Goal: Information Seeking & Learning: Learn about a topic

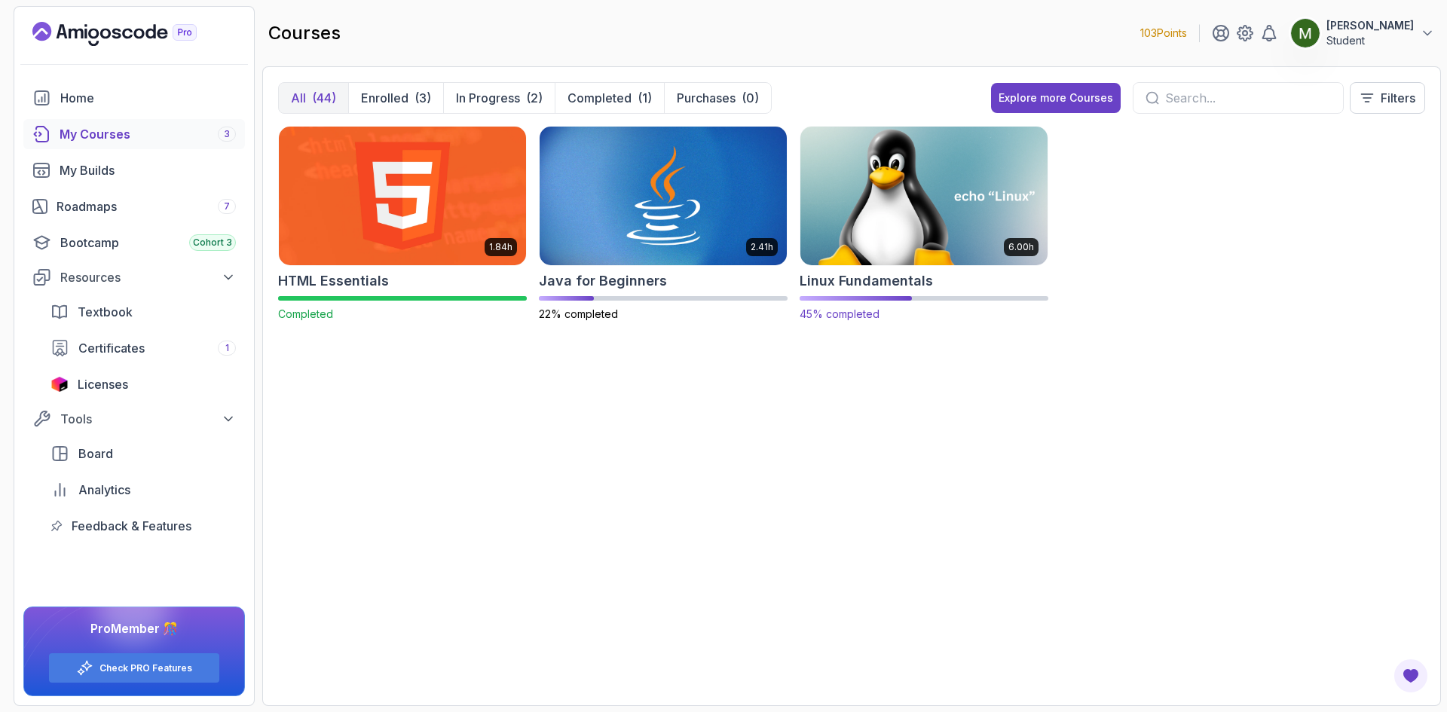
click at [936, 247] on img at bounding box center [923, 195] width 259 height 145
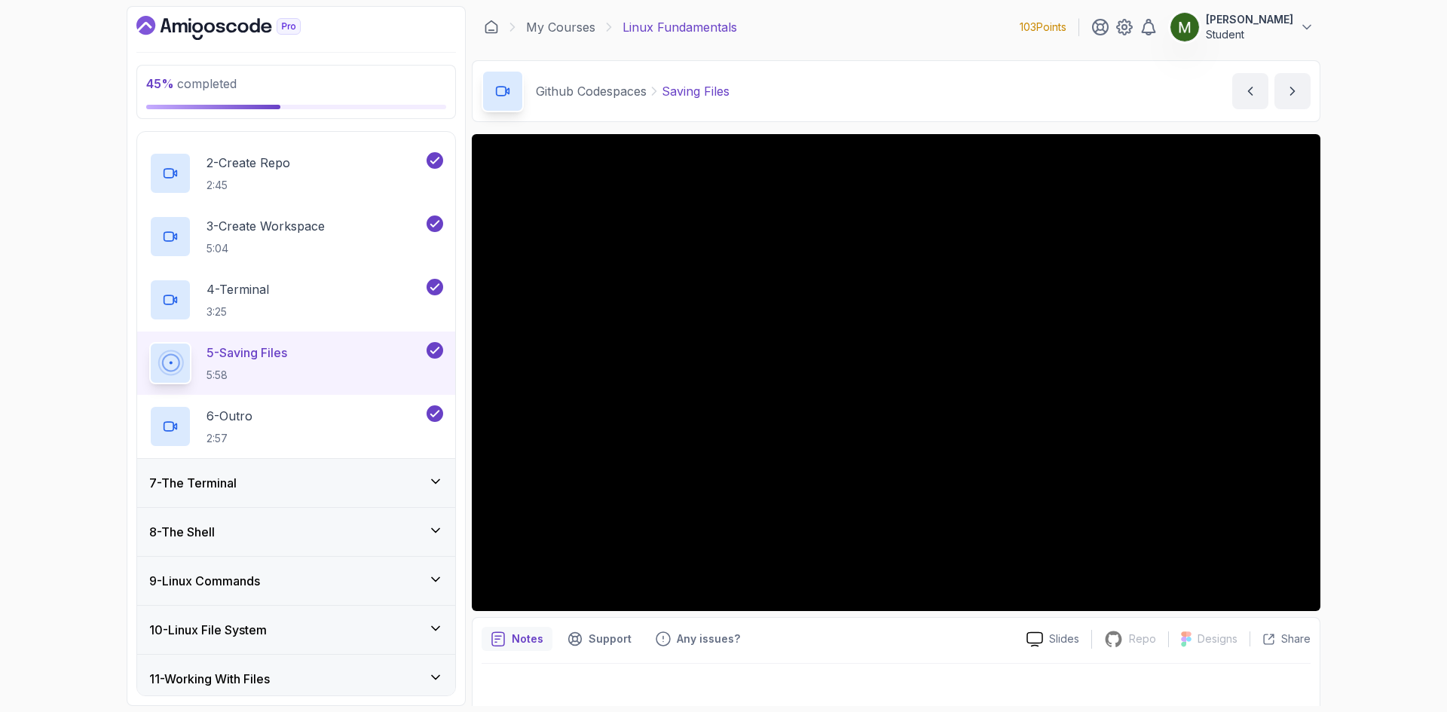
scroll to position [377, 0]
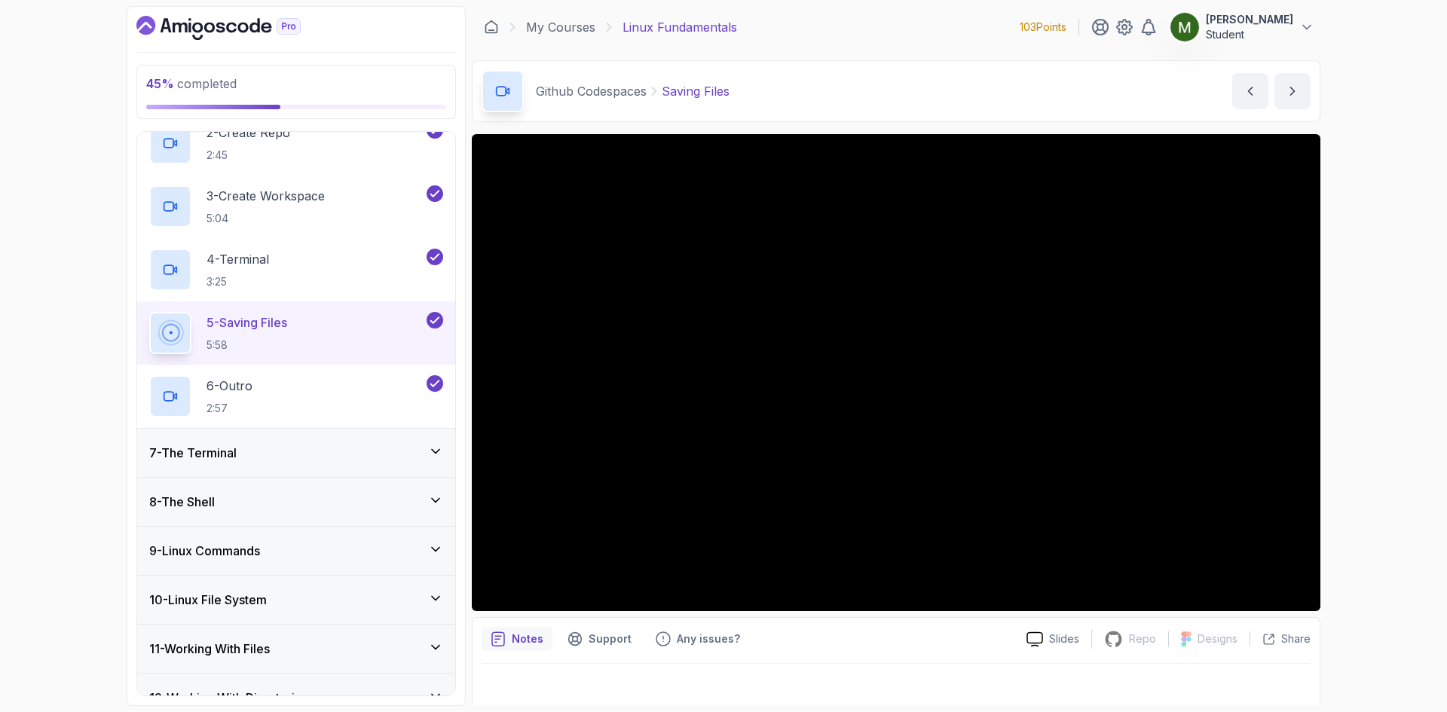
click at [298, 457] on div "7 - The Terminal" at bounding box center [296, 453] width 294 height 18
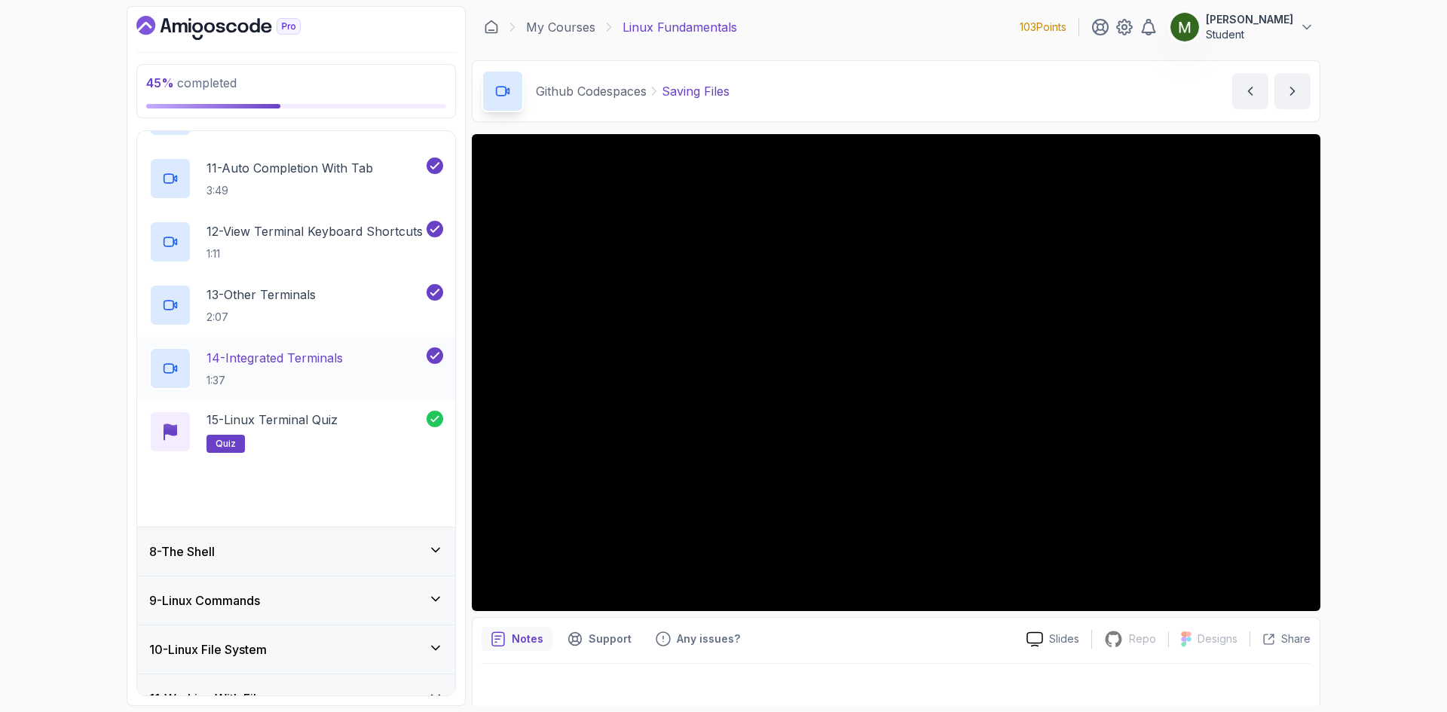
scroll to position [1175, 0]
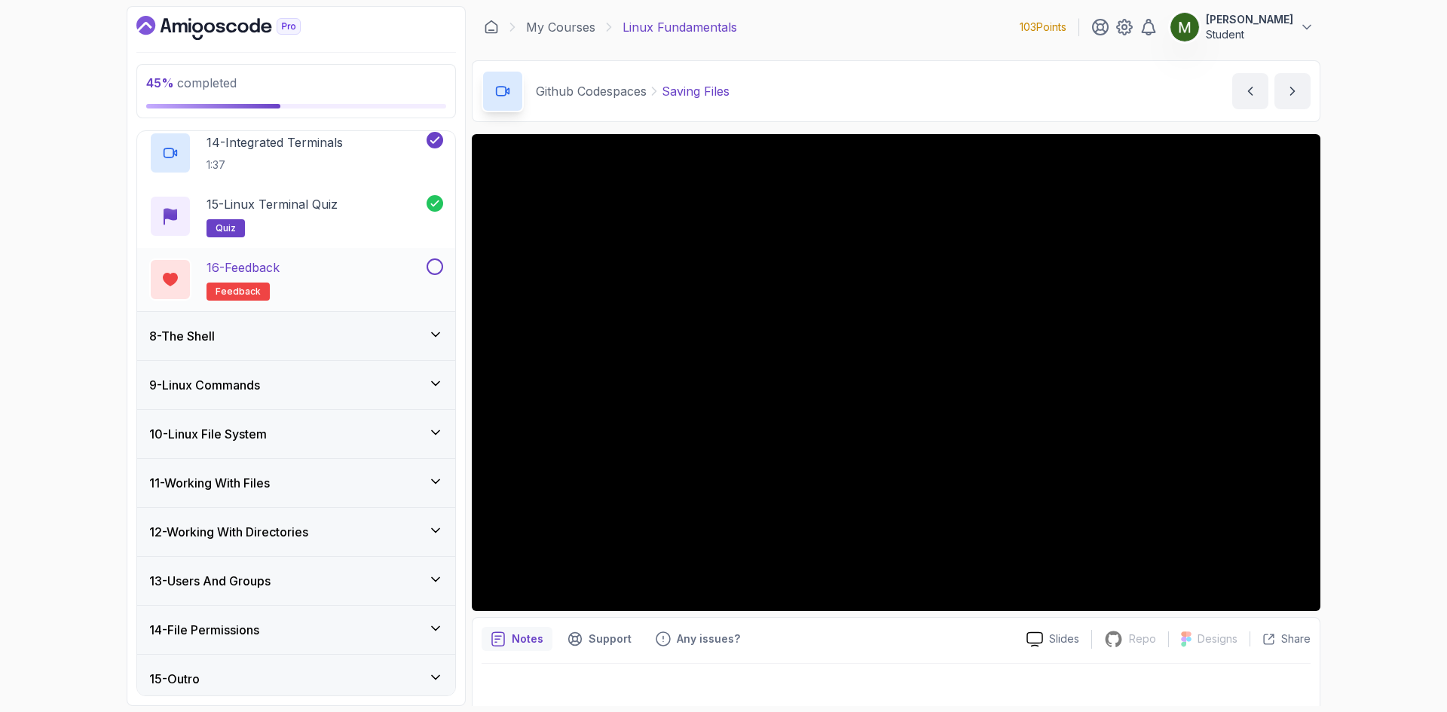
click at [341, 277] on div "16 - Feedback feedback" at bounding box center [286, 279] width 274 height 42
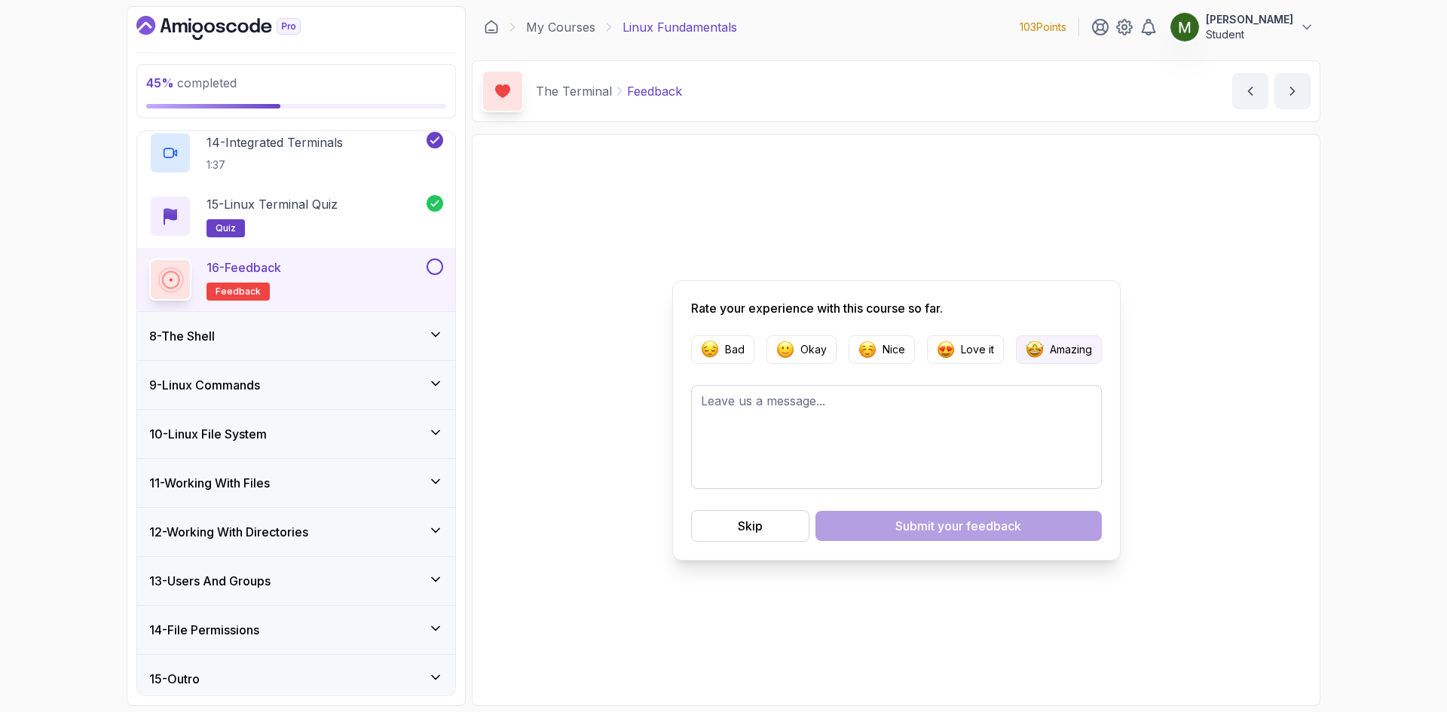
click at [1087, 348] on p "Amazing" at bounding box center [1071, 349] width 42 height 15
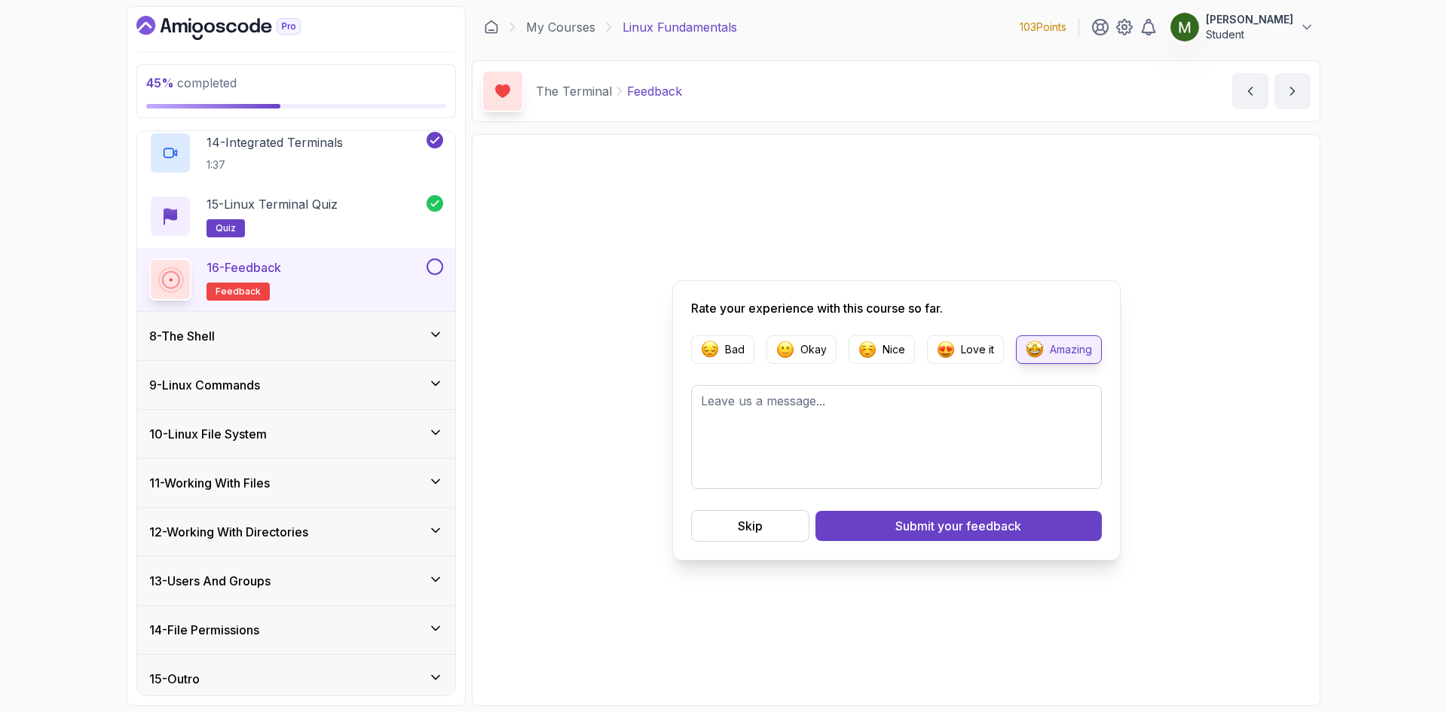
click at [302, 333] on div "8 - The Shell" at bounding box center [296, 336] width 294 height 18
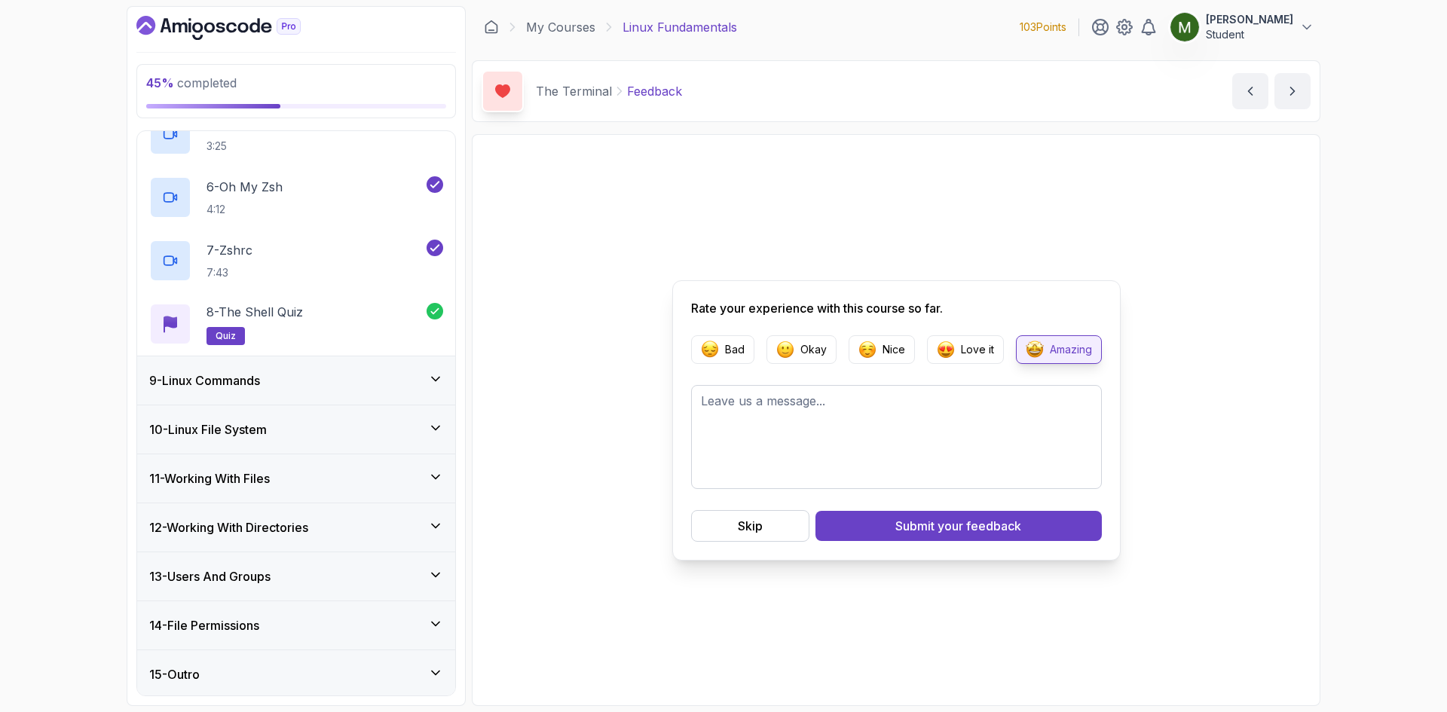
click at [365, 365] on div "9 - Linux Commands" at bounding box center [296, 380] width 318 height 48
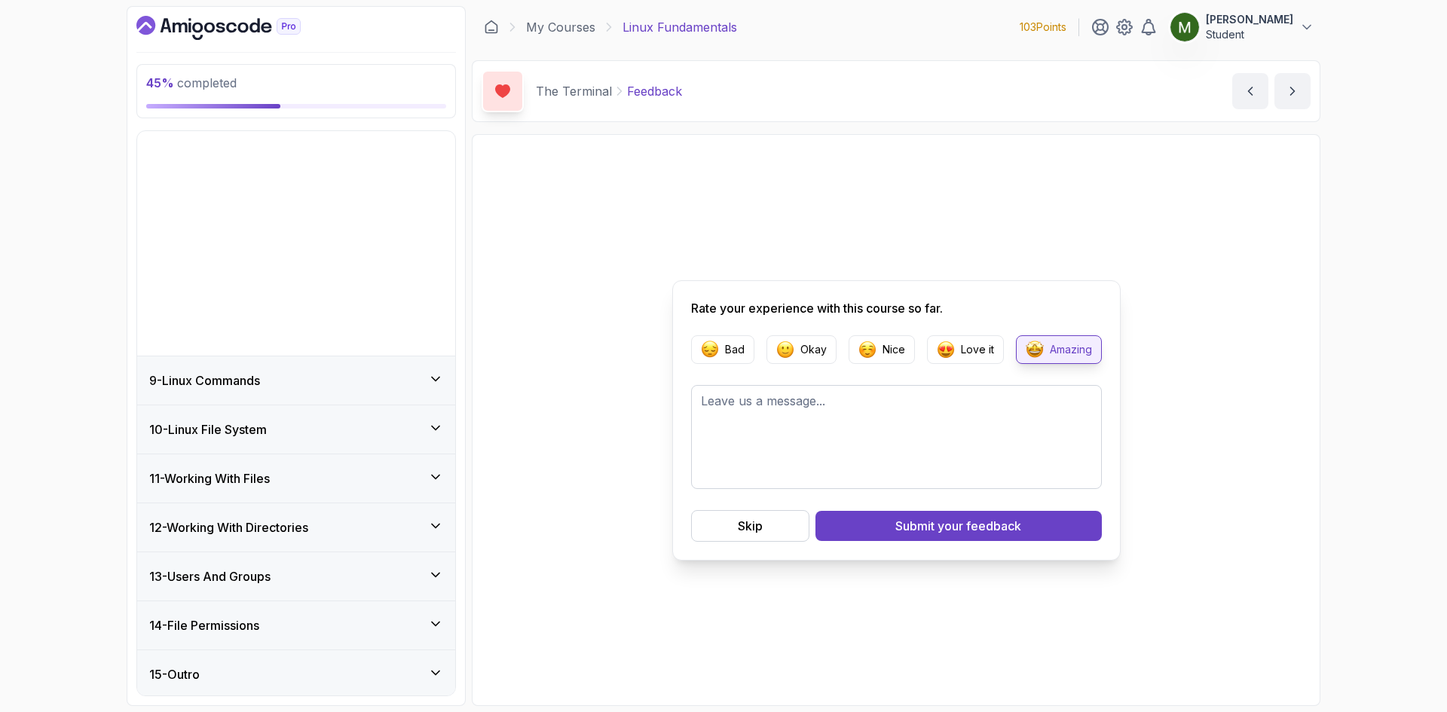
scroll to position [170, 0]
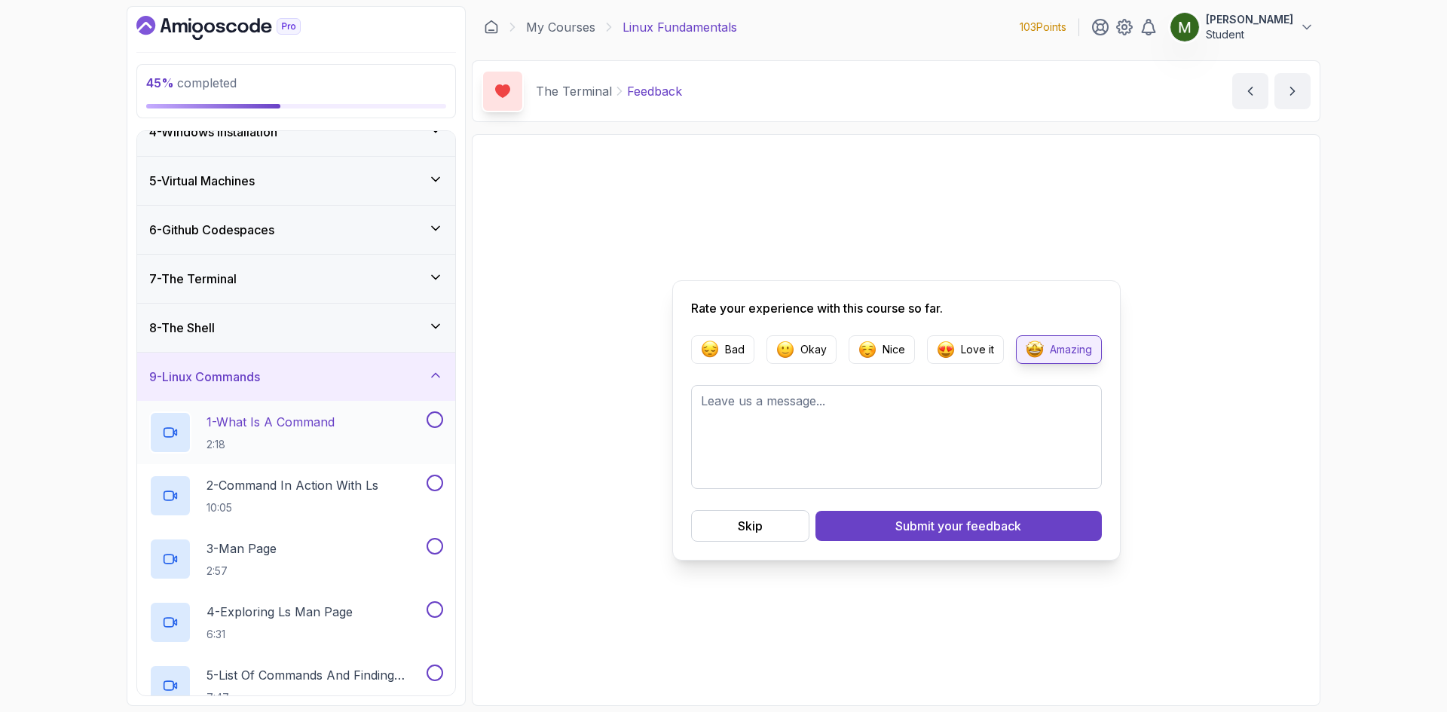
click at [399, 421] on div "1 - What Is A Command 2:18" at bounding box center [286, 432] width 274 height 42
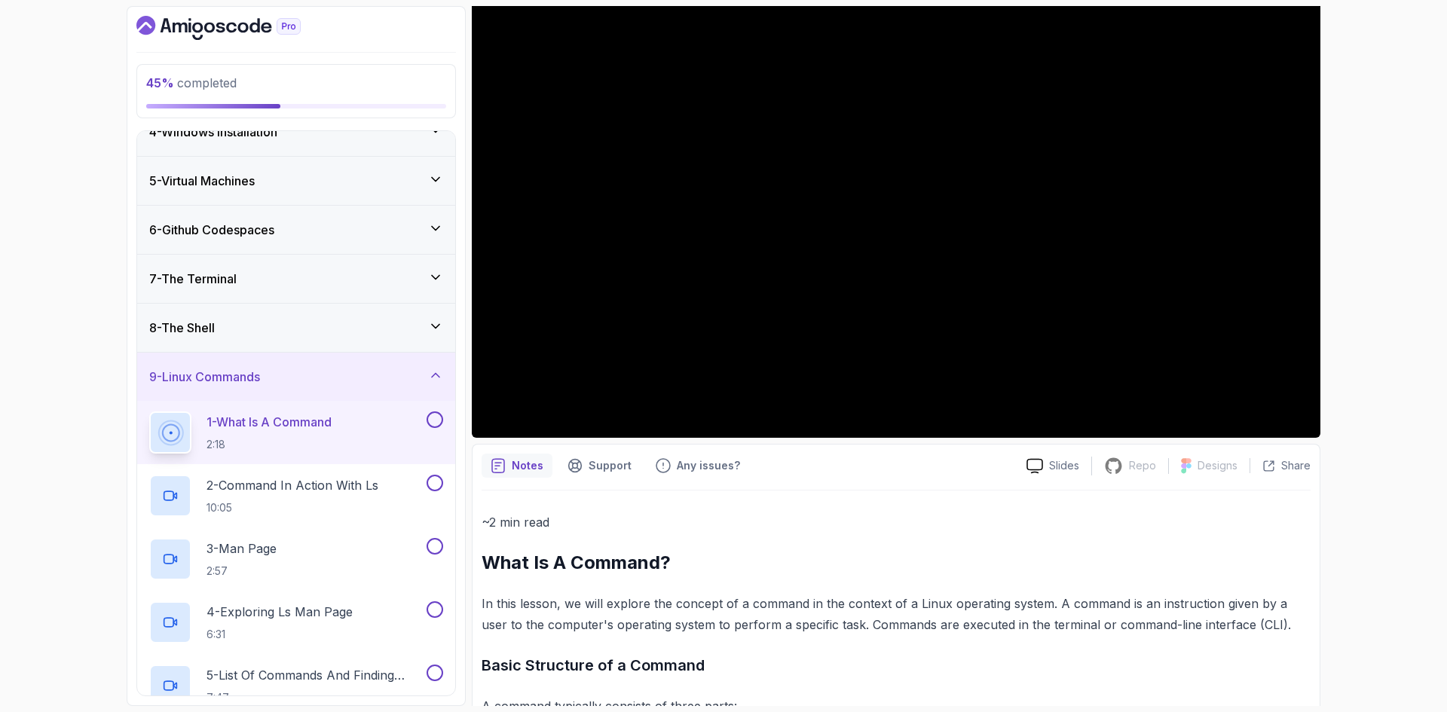
scroll to position [48, 0]
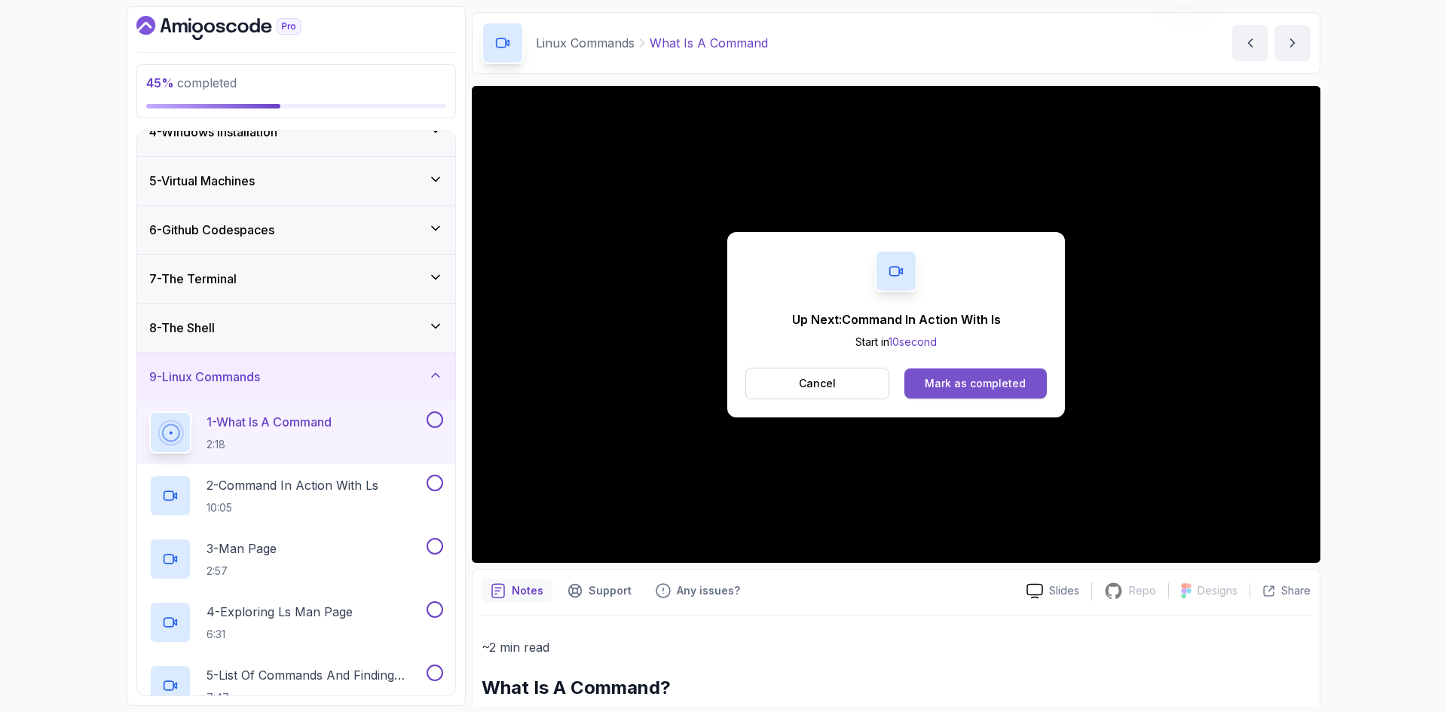
click at [1029, 394] on button "Mark as completed" at bounding box center [975, 383] width 142 height 30
